Goal: Task Accomplishment & Management: Manage account settings

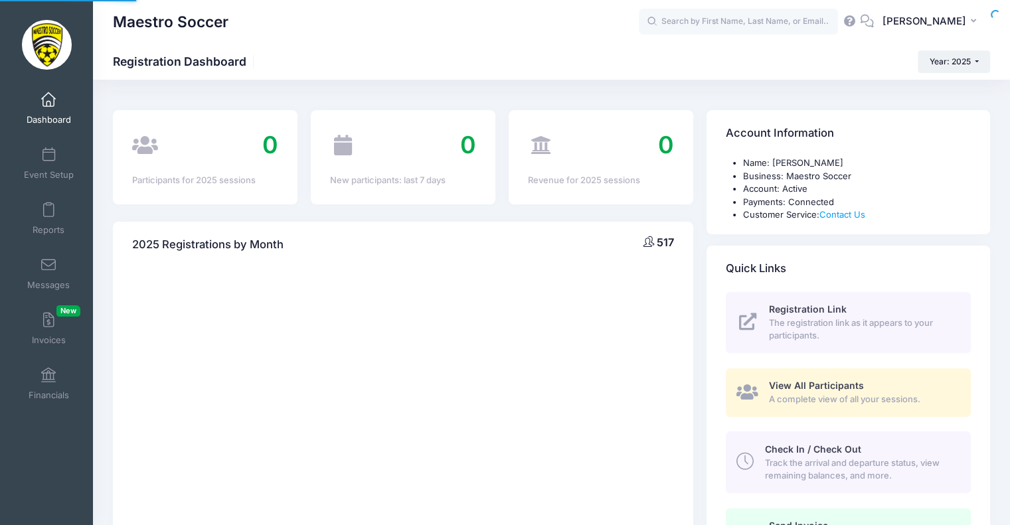
select select
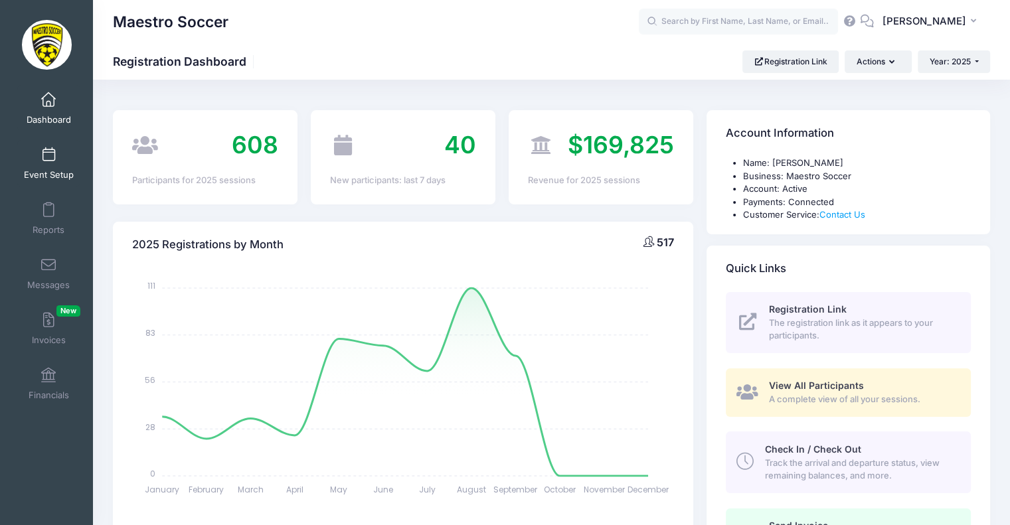
click at [48, 160] on span at bounding box center [48, 155] width 0 height 15
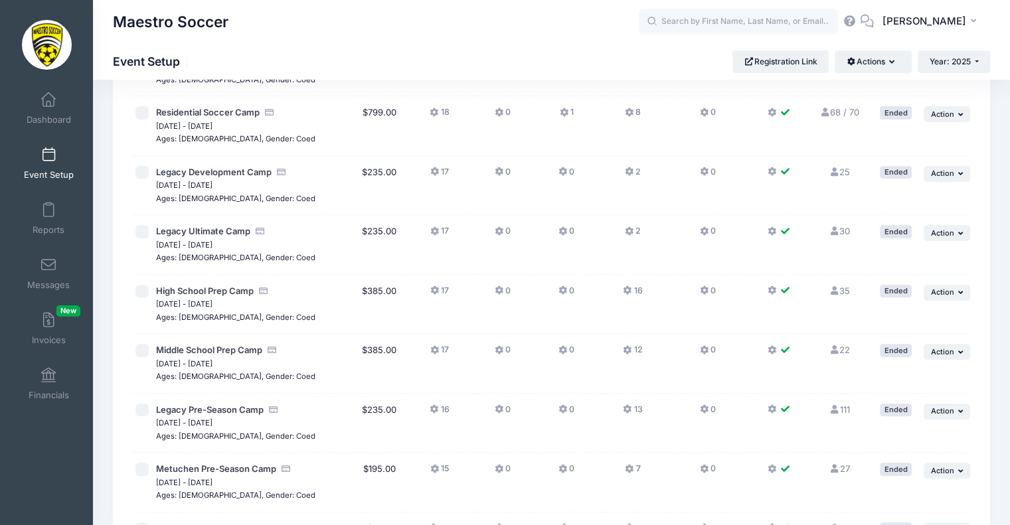
scroll to position [659, 0]
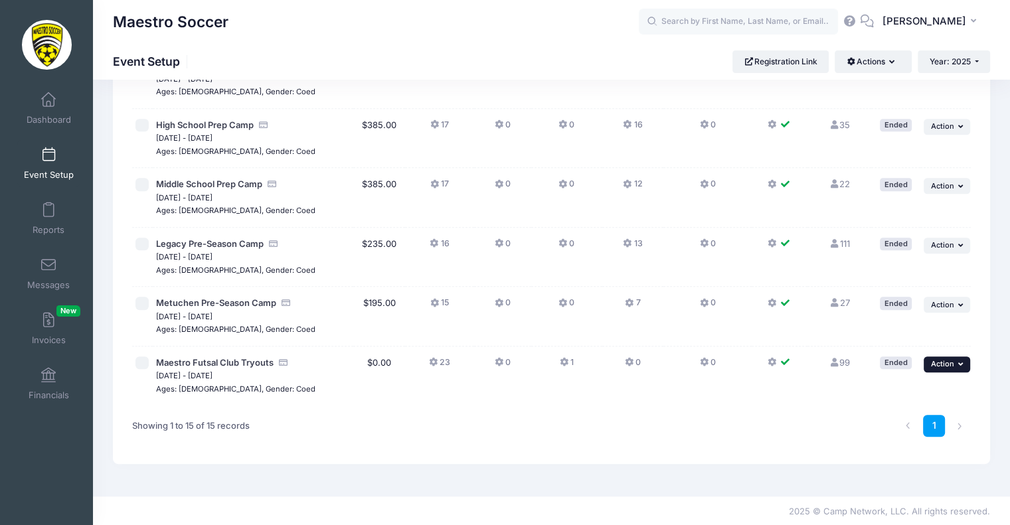
click at [940, 364] on span "Action" at bounding box center [942, 363] width 23 height 9
click at [895, 398] on link "Edit Session" at bounding box center [904, 391] width 120 height 25
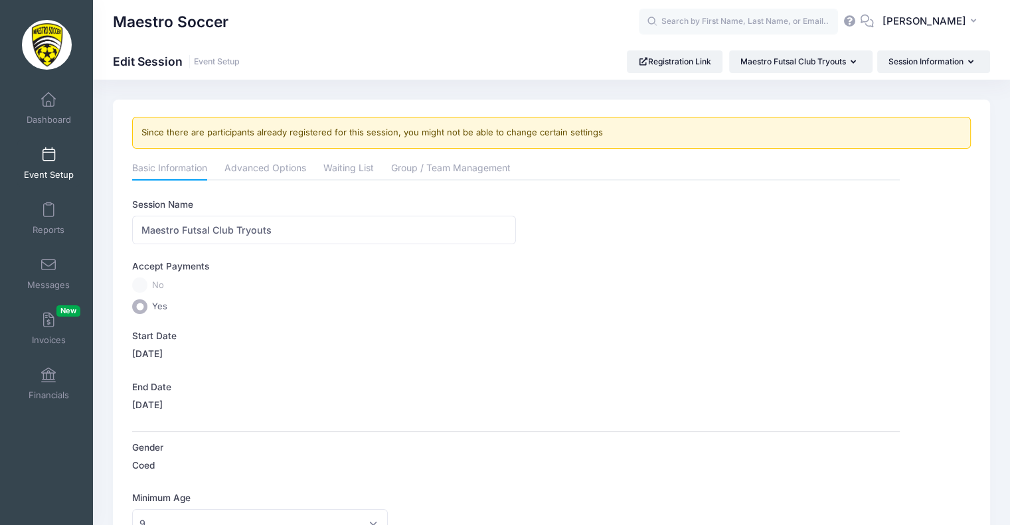
click at [143, 398] on label "09/19/2025" at bounding box center [147, 404] width 31 height 13
click at [149, 384] on label "End Date" at bounding box center [324, 387] width 384 height 13
click at [253, 165] on link "Advanced Options" at bounding box center [265, 169] width 82 height 24
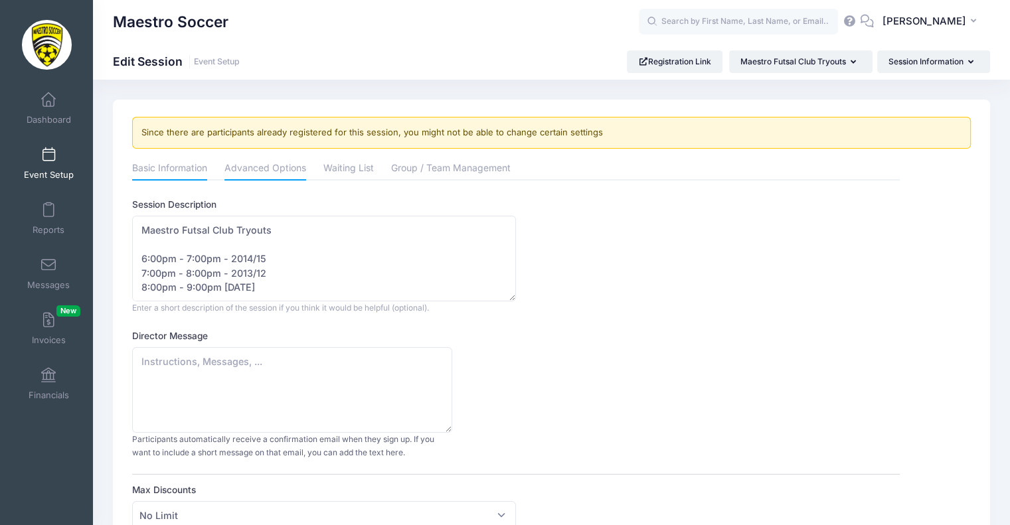
click at [153, 161] on link "Basic Information" at bounding box center [169, 169] width 75 height 24
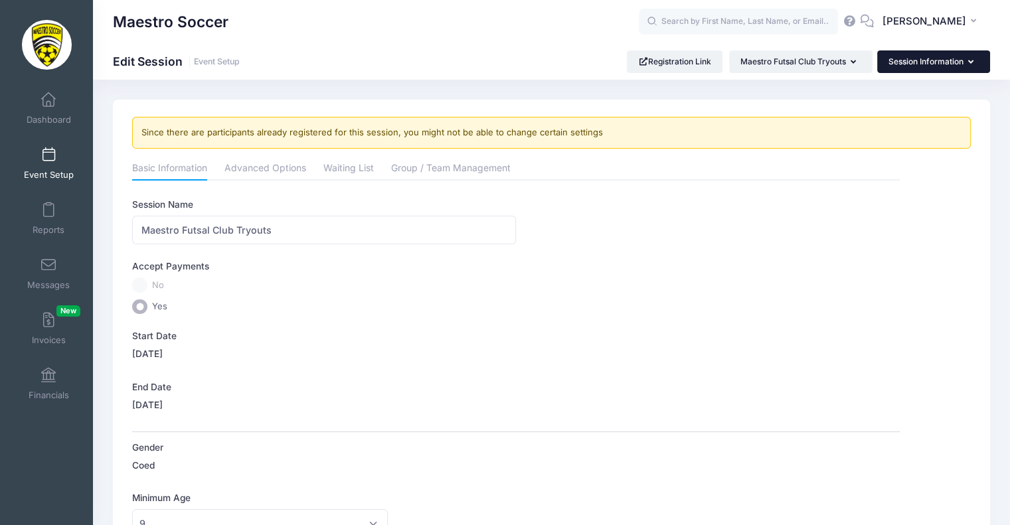
click at [906, 60] on button "Session Information" at bounding box center [933, 61] width 113 height 23
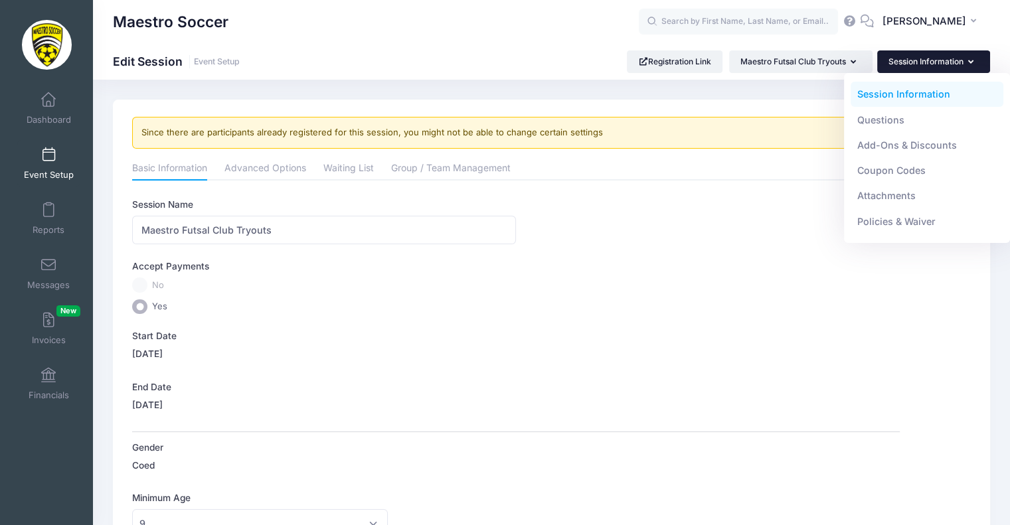
click at [903, 93] on link "Session Information" at bounding box center [927, 94] width 153 height 25
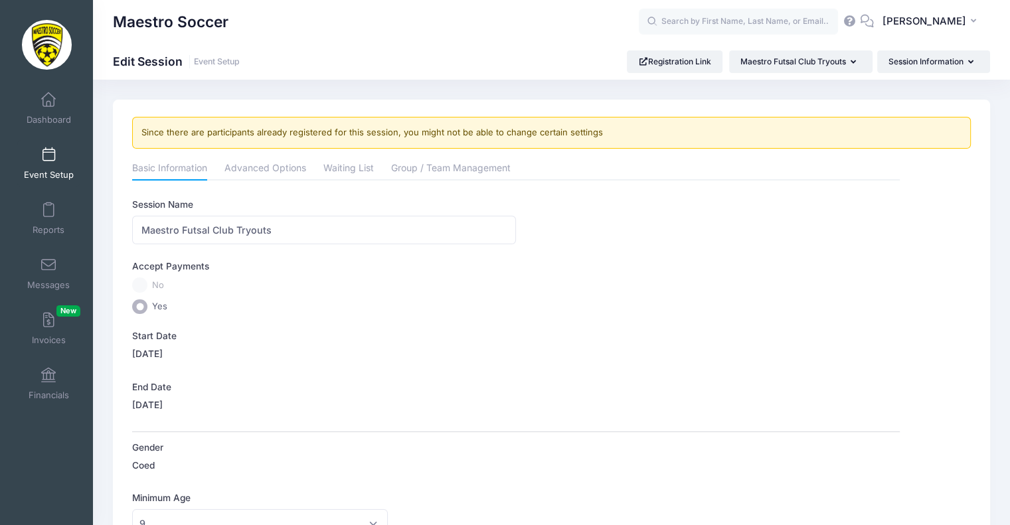
click at [153, 394] on div "End Date 09/19/2025" at bounding box center [516, 399] width 768 height 36
click at [217, 63] on link "Event Setup" at bounding box center [217, 62] width 46 height 10
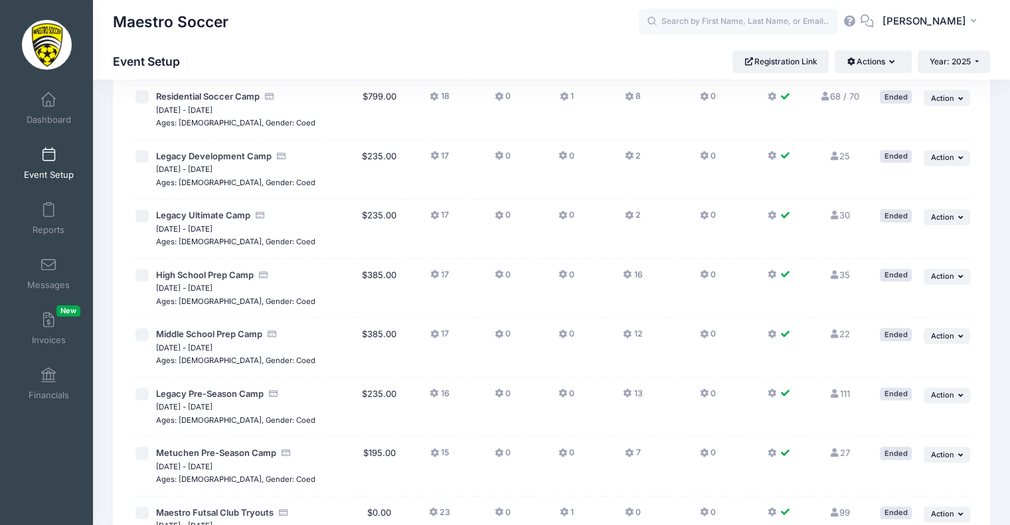
scroll to position [659, 0]
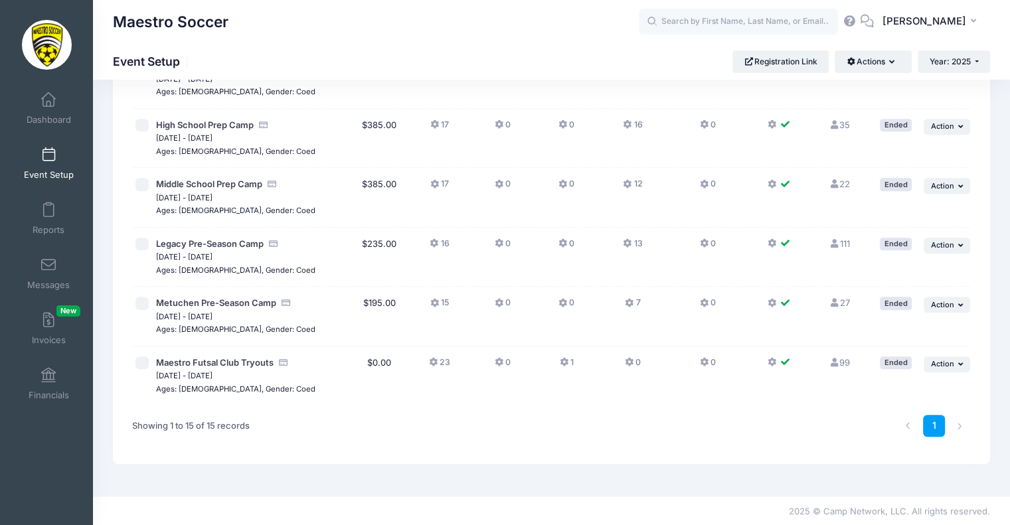
click at [146, 364] on input "checkbox" at bounding box center [141, 363] width 13 height 13
checkbox input "true"
click at [964, 361] on icon "button" at bounding box center [962, 364] width 8 height 7
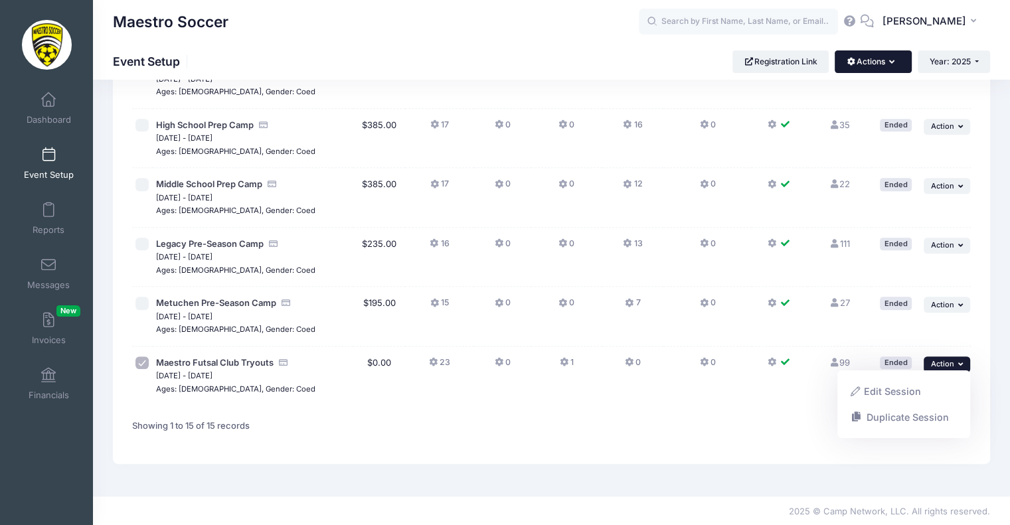
click at [874, 63] on button "Actions" at bounding box center [873, 61] width 76 height 23
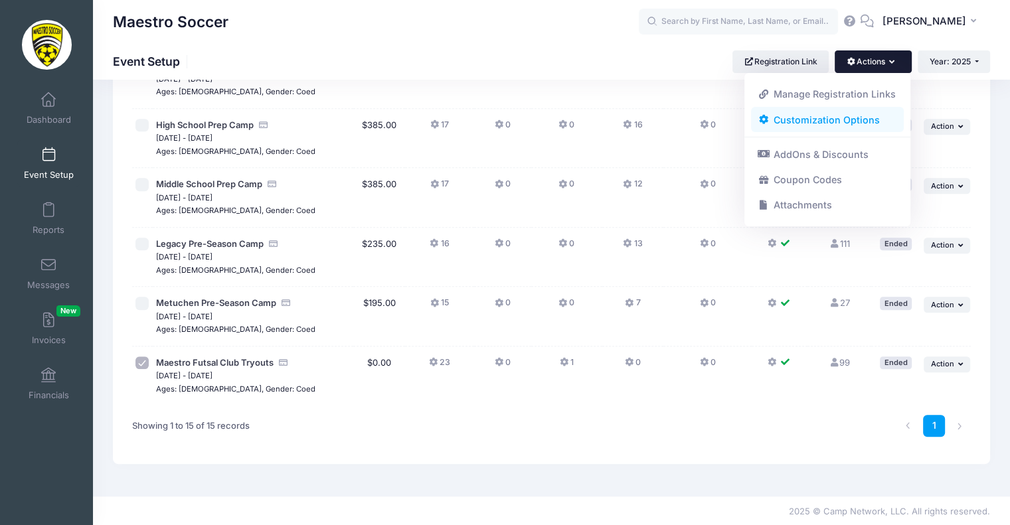
click at [845, 119] on link "Customization Options" at bounding box center [827, 119] width 153 height 25
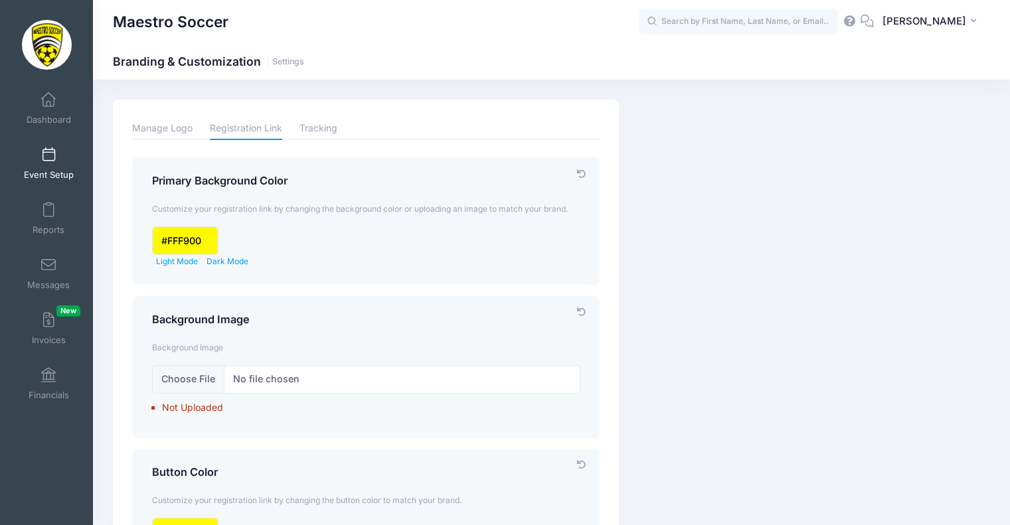
click at [43, 164] on link "Event Setup" at bounding box center [48, 163] width 63 height 46
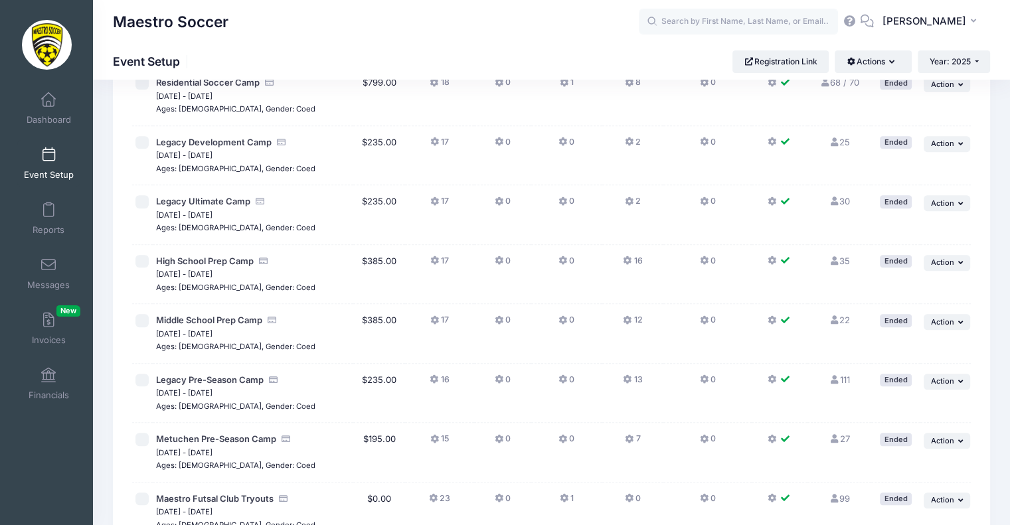
scroll to position [659, 0]
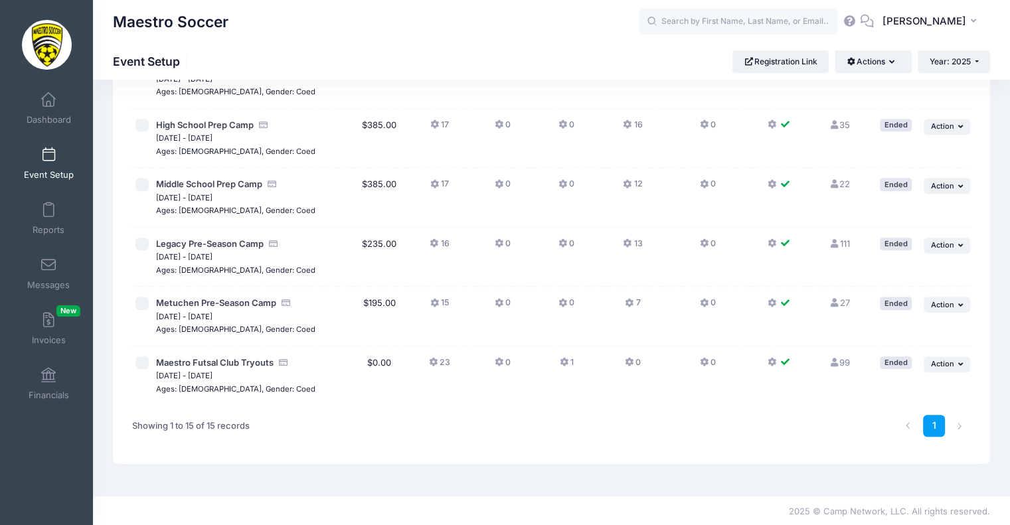
click at [147, 364] on input "checkbox" at bounding box center [141, 363] width 13 height 13
checkbox input "true"
click at [937, 363] on span "Action" at bounding box center [942, 363] width 23 height 9
click at [899, 359] on div "Ended" at bounding box center [896, 363] width 32 height 13
click at [946, 362] on span "Action" at bounding box center [942, 363] width 23 height 9
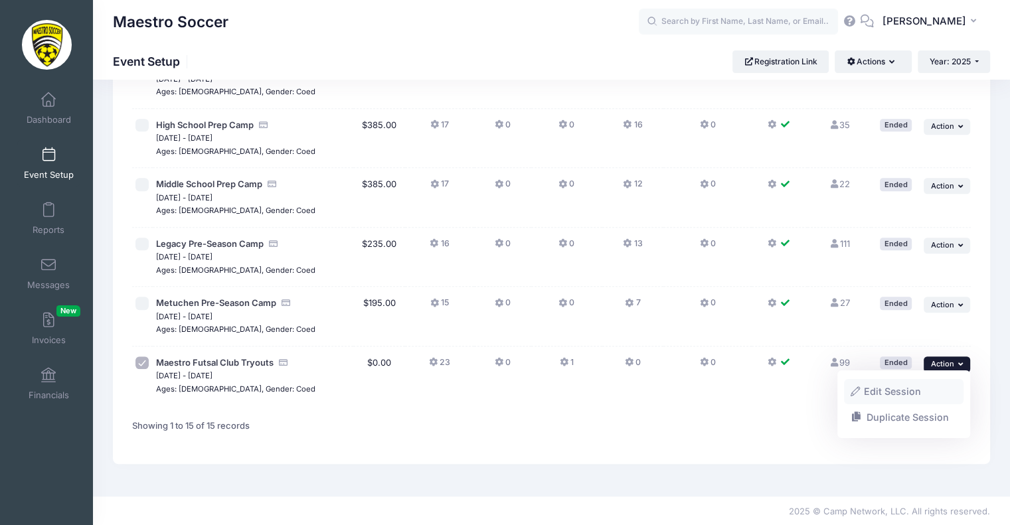
click at [900, 390] on link "Edit Session" at bounding box center [904, 391] width 120 height 25
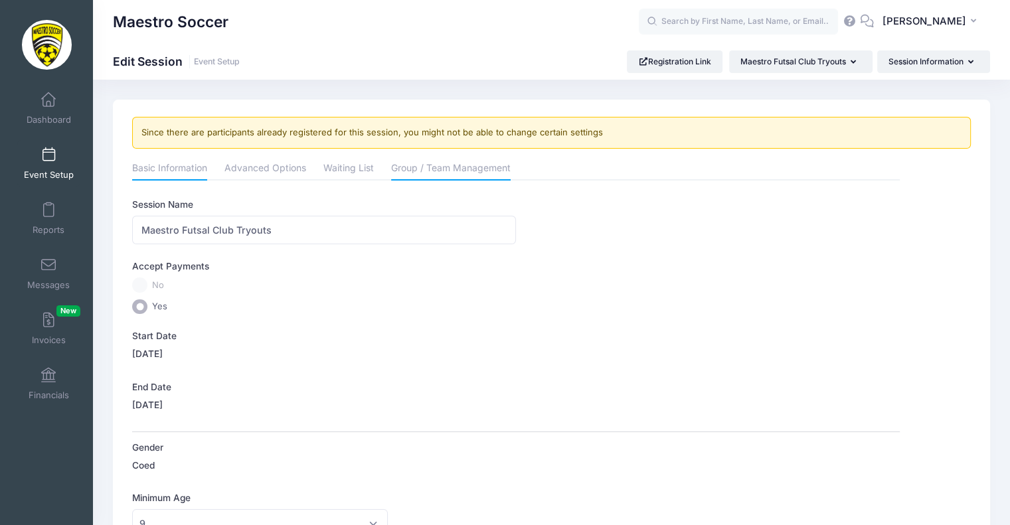
click at [420, 167] on link "Group / Team Management" at bounding box center [451, 169] width 120 height 24
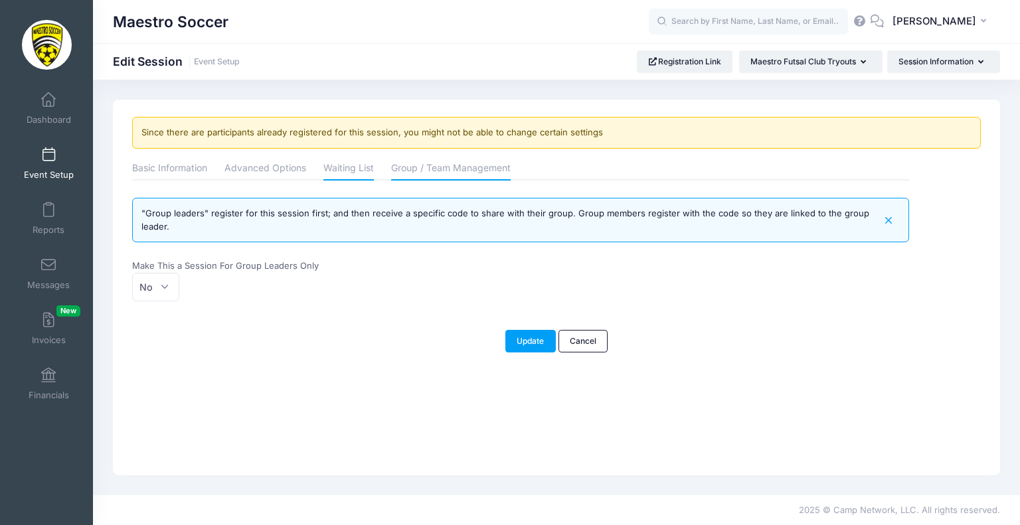
click at [357, 167] on link "Waiting List" at bounding box center [348, 169] width 50 height 24
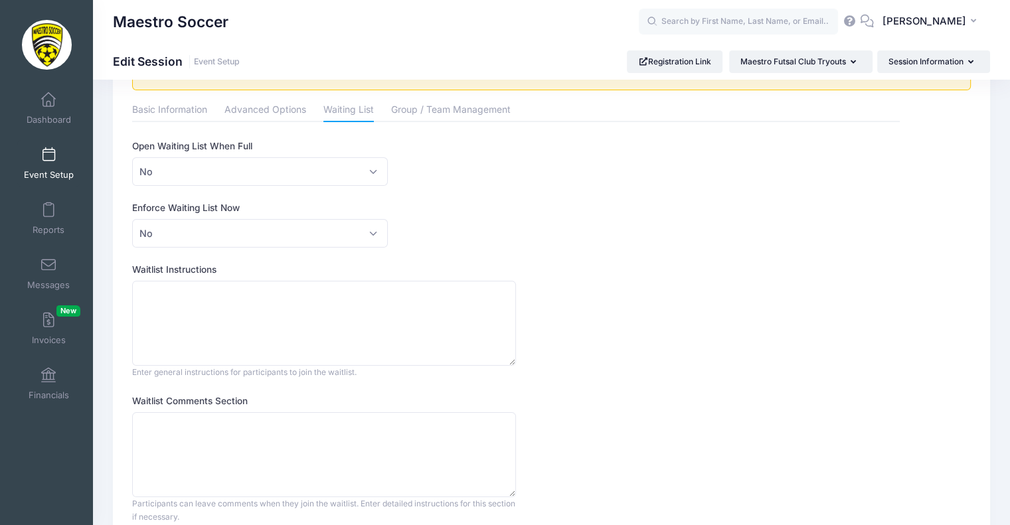
scroll to position [35, 0]
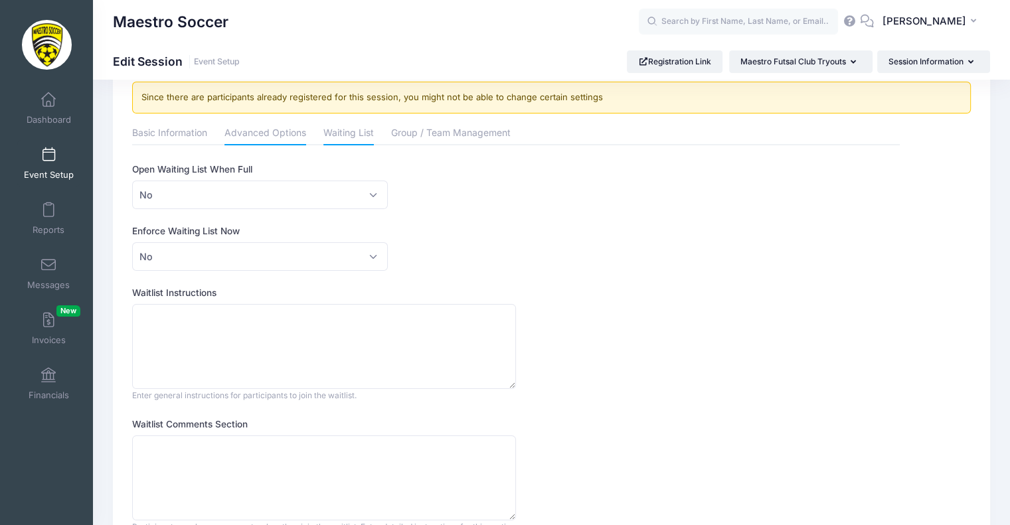
click at [288, 137] on link "Advanced Options" at bounding box center [265, 134] width 82 height 24
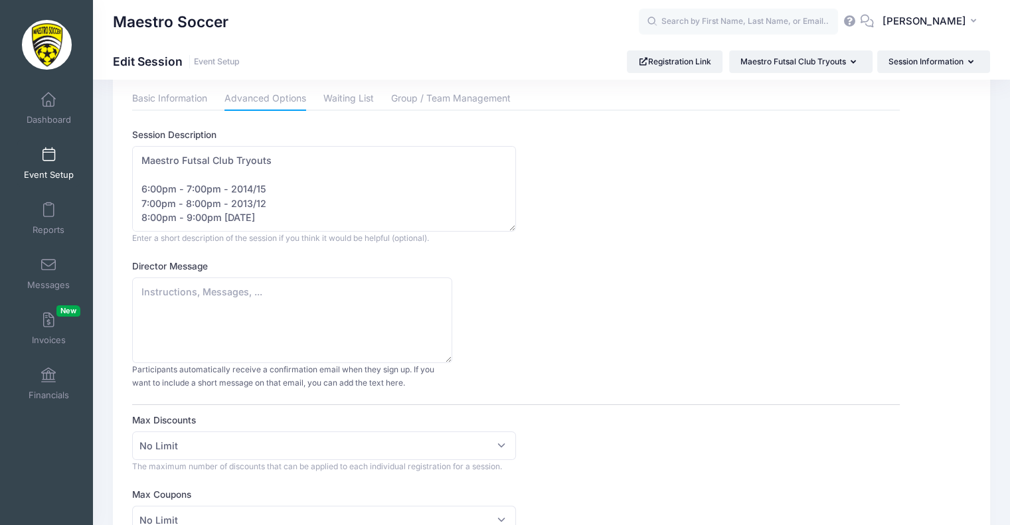
scroll to position [0, 0]
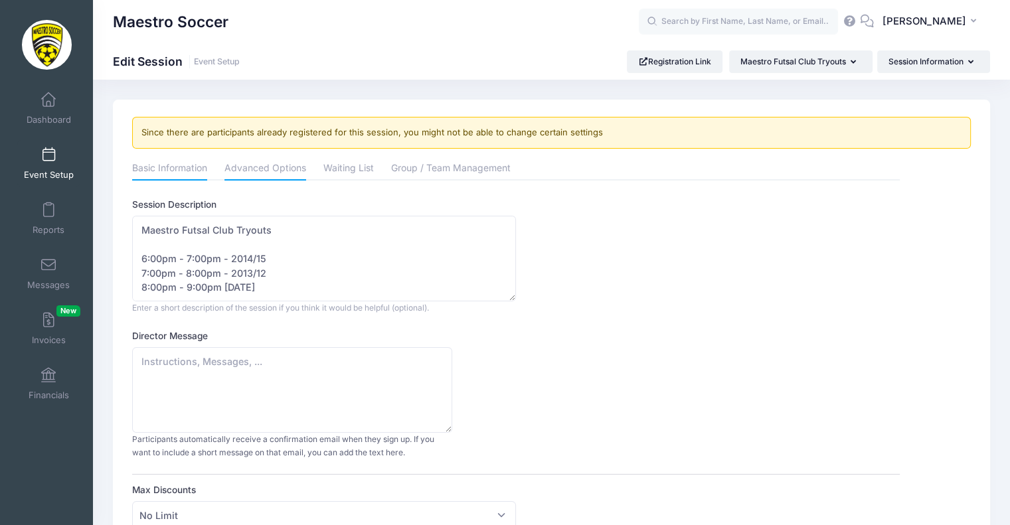
click at [184, 168] on link "Basic Information" at bounding box center [169, 169] width 75 height 24
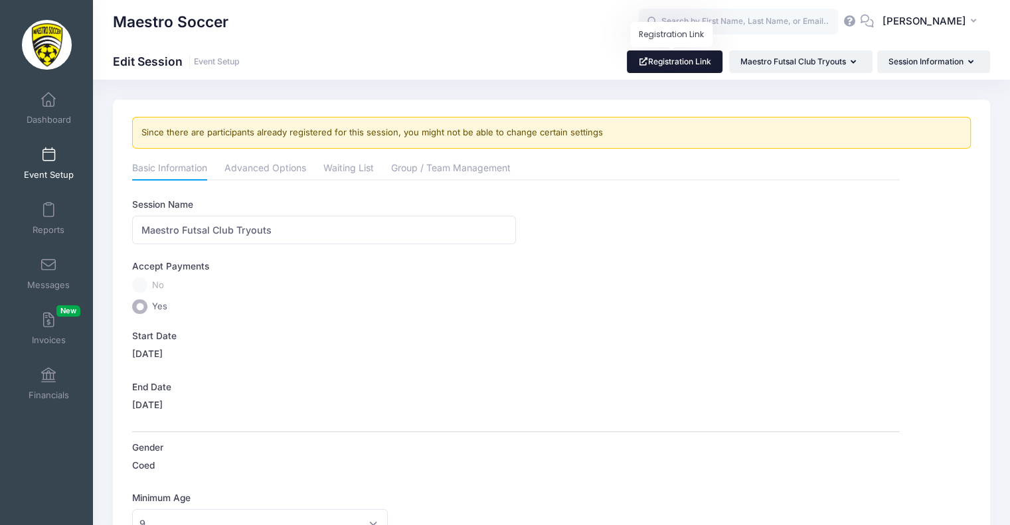
click at [656, 52] on link "Registration Link" at bounding box center [675, 61] width 96 height 23
click at [48, 155] on span at bounding box center [48, 155] width 0 height 15
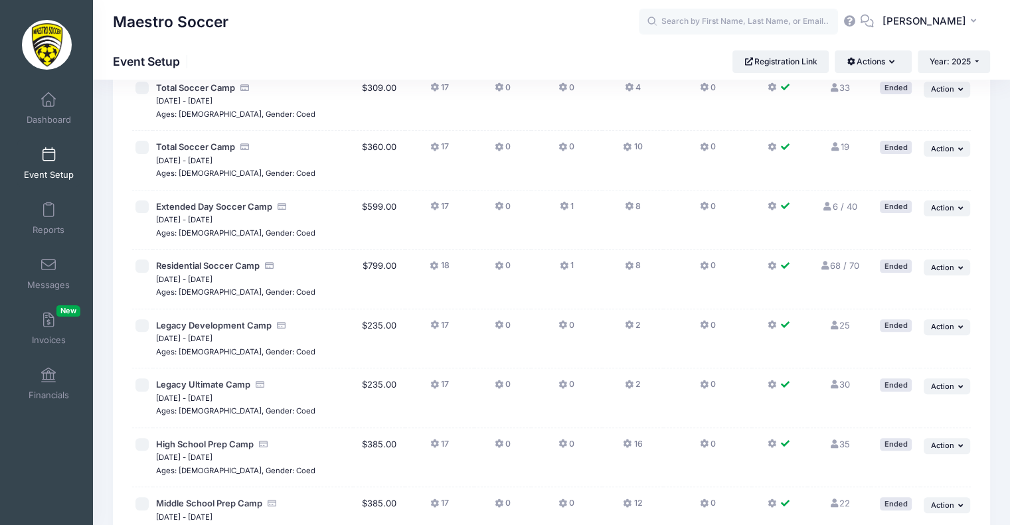
scroll to position [659, 0]
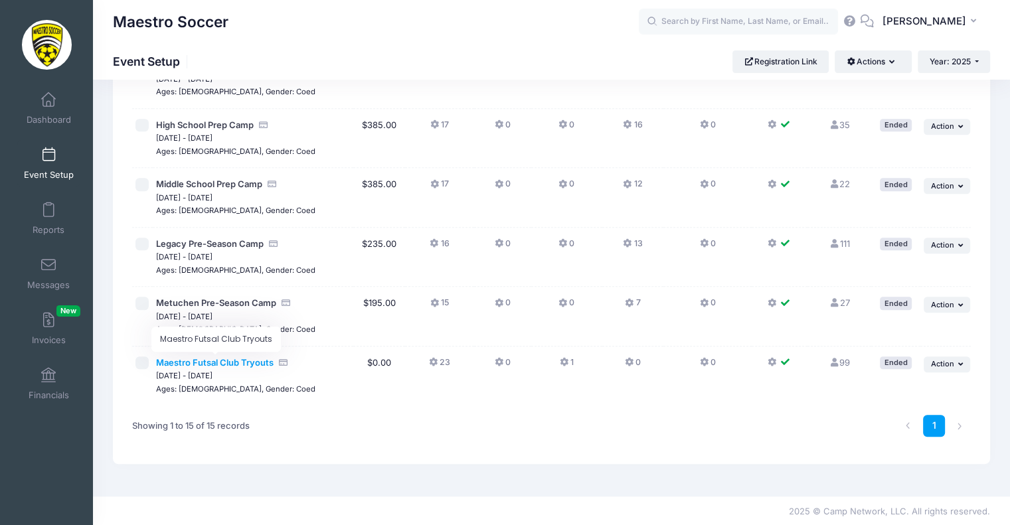
click at [253, 359] on span "Maestro Futsal Club Tryouts" at bounding box center [215, 362] width 118 height 11
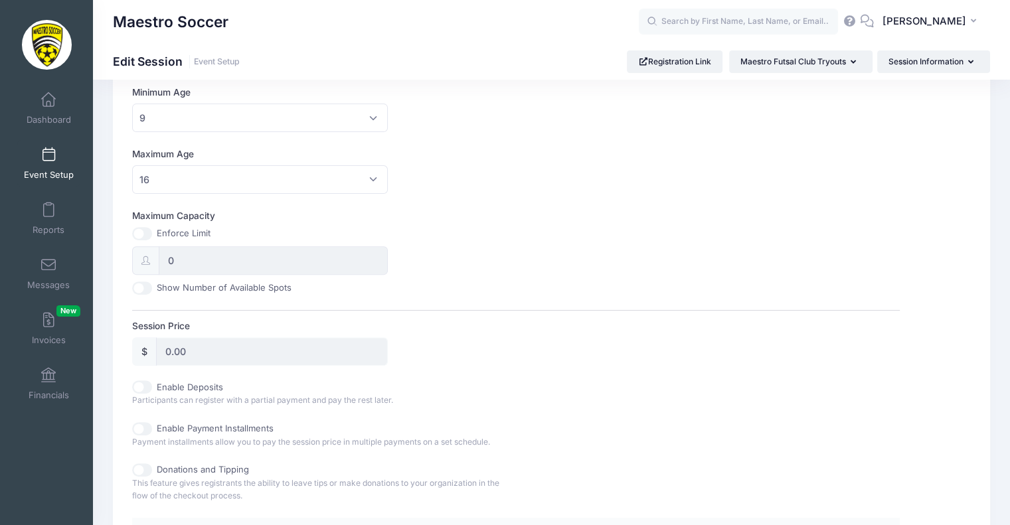
scroll to position [547, 0]
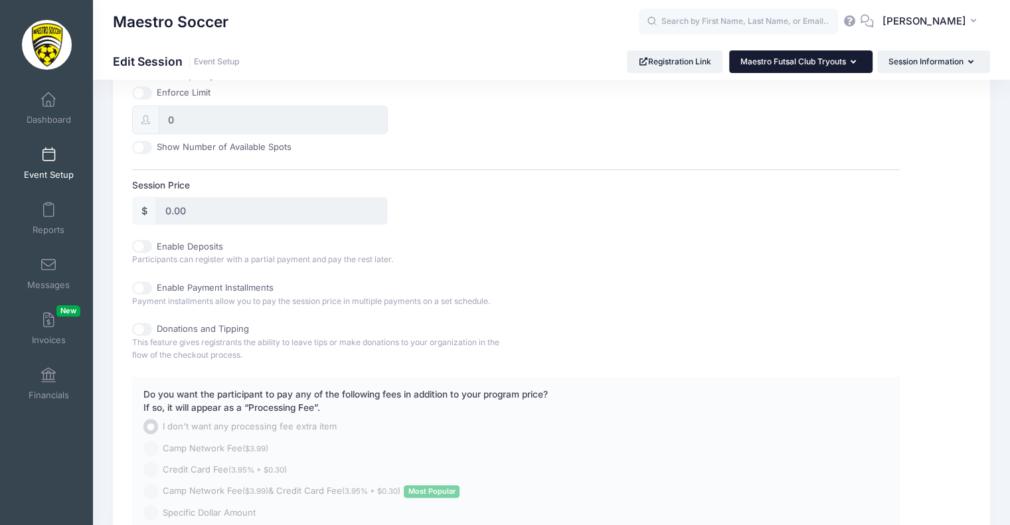
click at [855, 58] on button "Maestro Futsal Club Tryouts" at bounding box center [800, 61] width 143 height 23
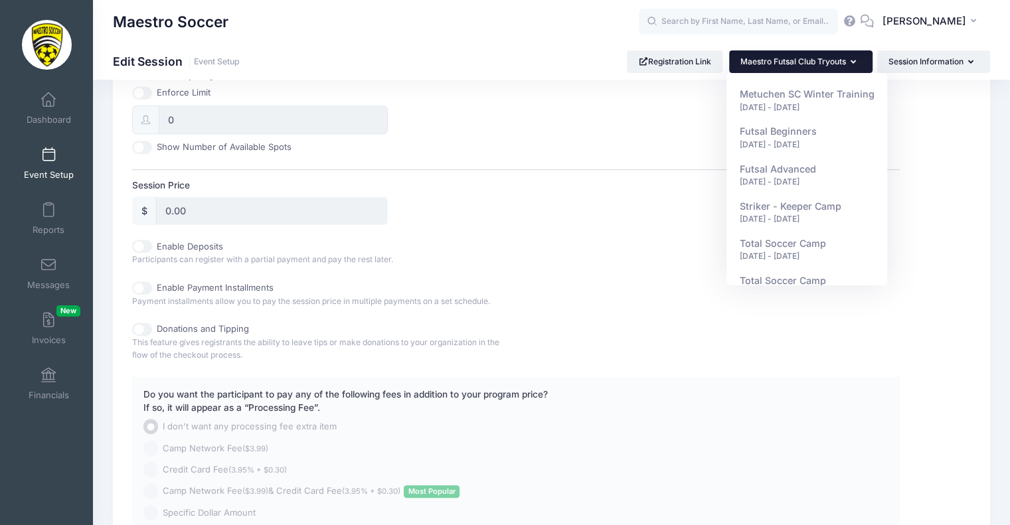
click at [855, 58] on button "Maestro Futsal Club Tryouts" at bounding box center [800, 61] width 143 height 23
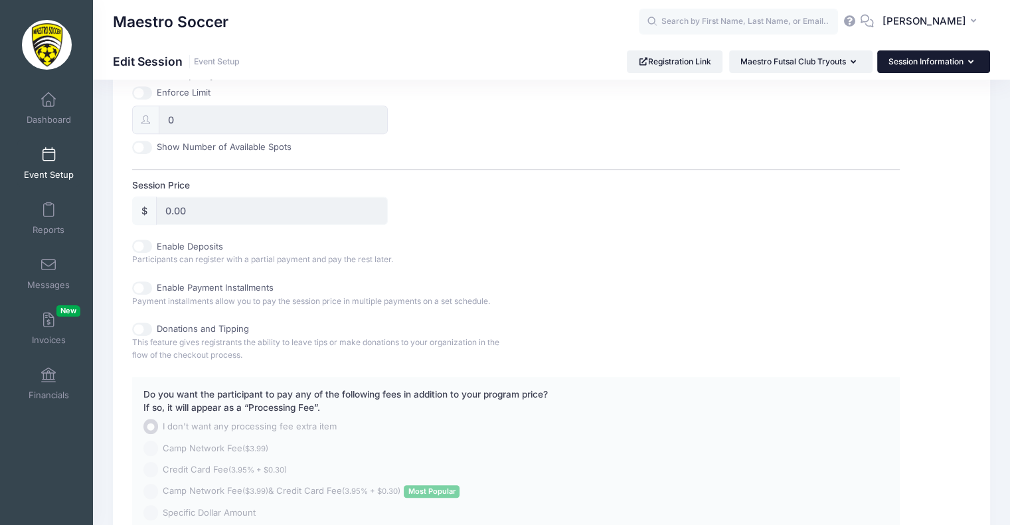
click at [932, 70] on button "Session Information" at bounding box center [933, 61] width 113 height 23
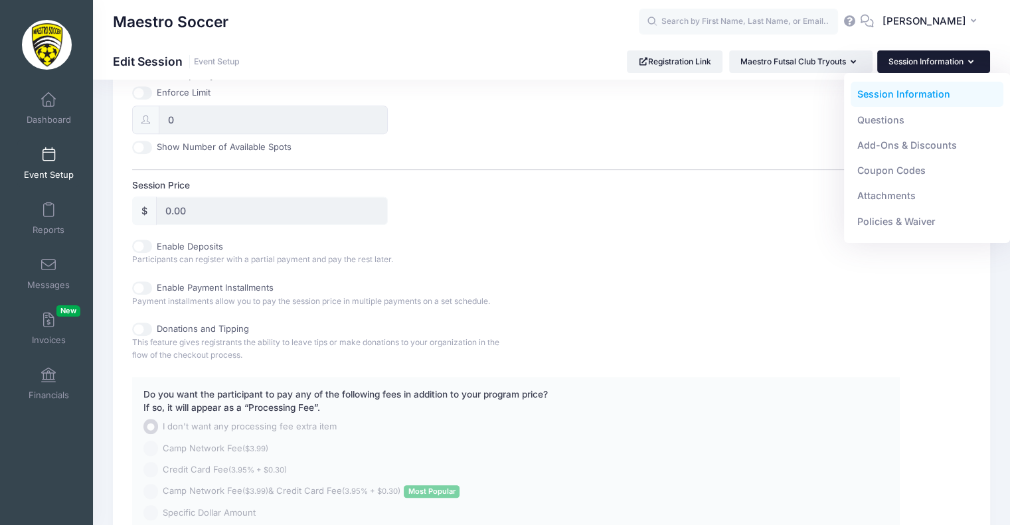
click at [487, 44] on div "Maestro Soccer Edit Session Event Setup Registration Link Maestro Futsal Club T…" at bounding box center [551, 61] width 917 height 37
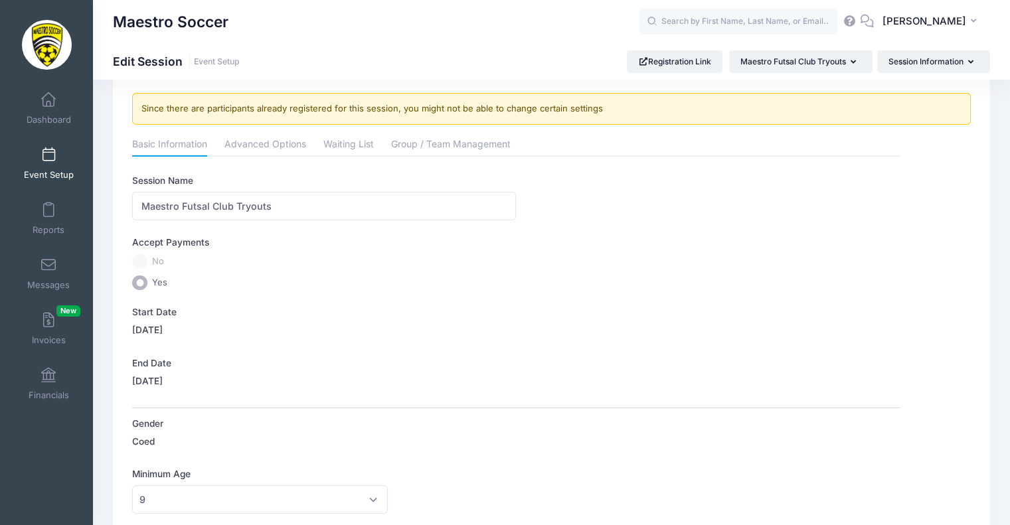
scroll to position [0, 0]
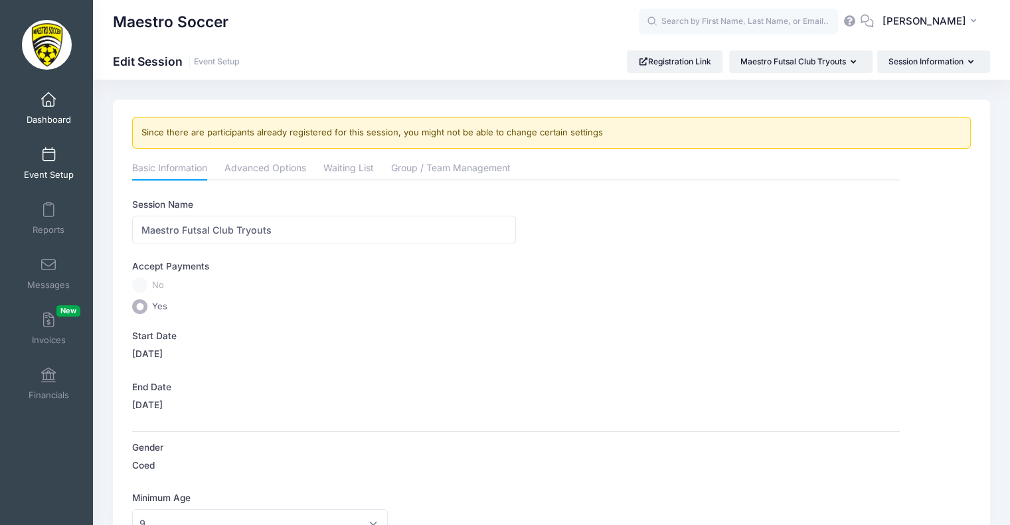
click at [54, 112] on link "Dashboard" at bounding box center [48, 108] width 63 height 46
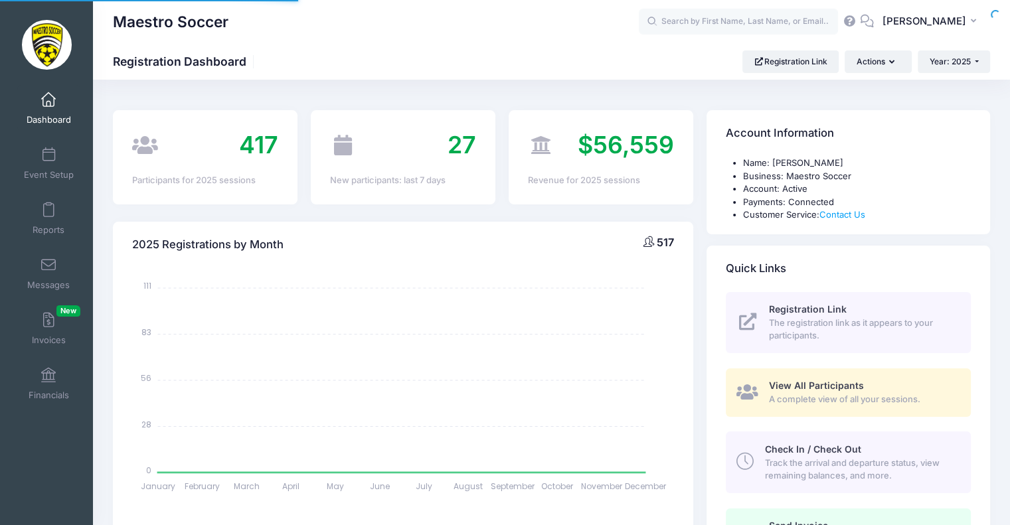
select select
